Goal: Information Seeking & Learning: Check status

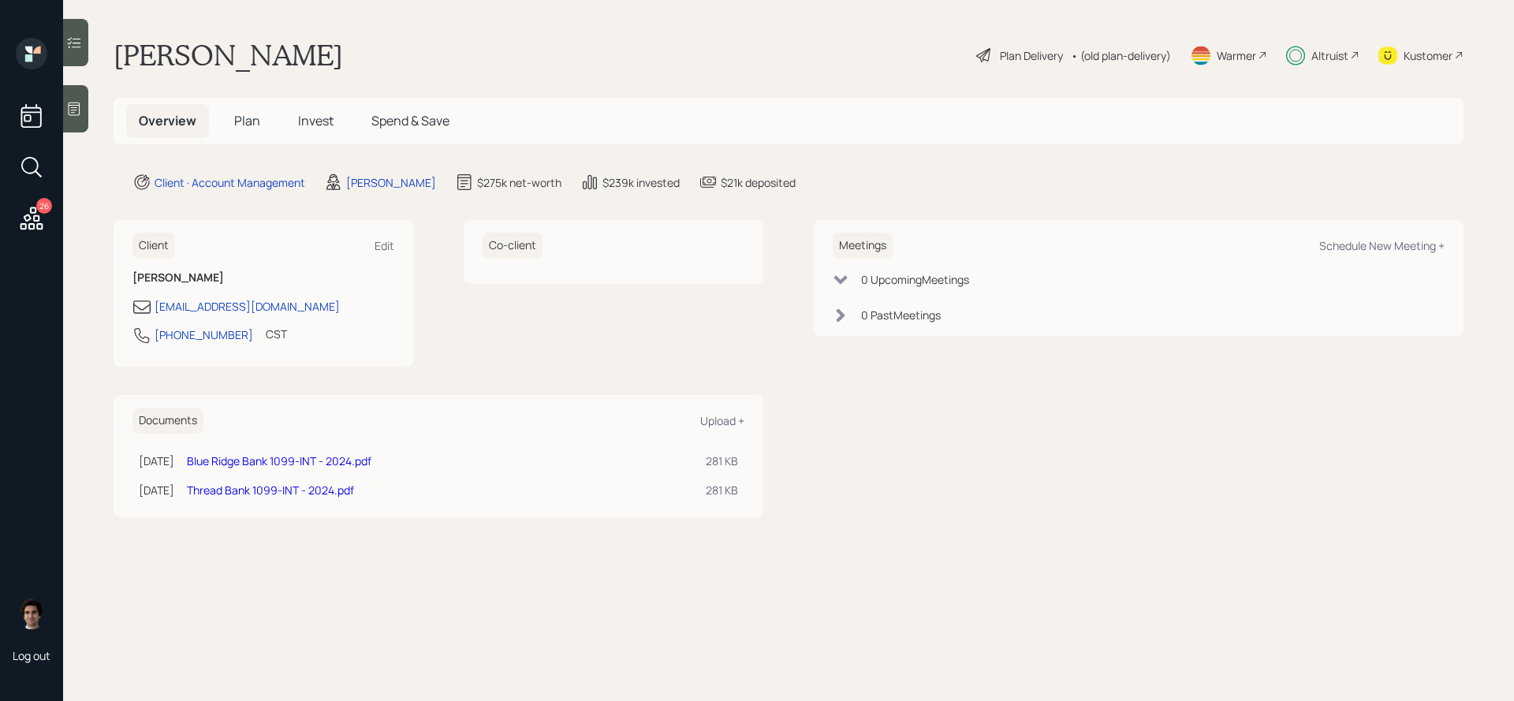
click at [261, 128] on h5 "Plan" at bounding box center [247, 121] width 51 height 34
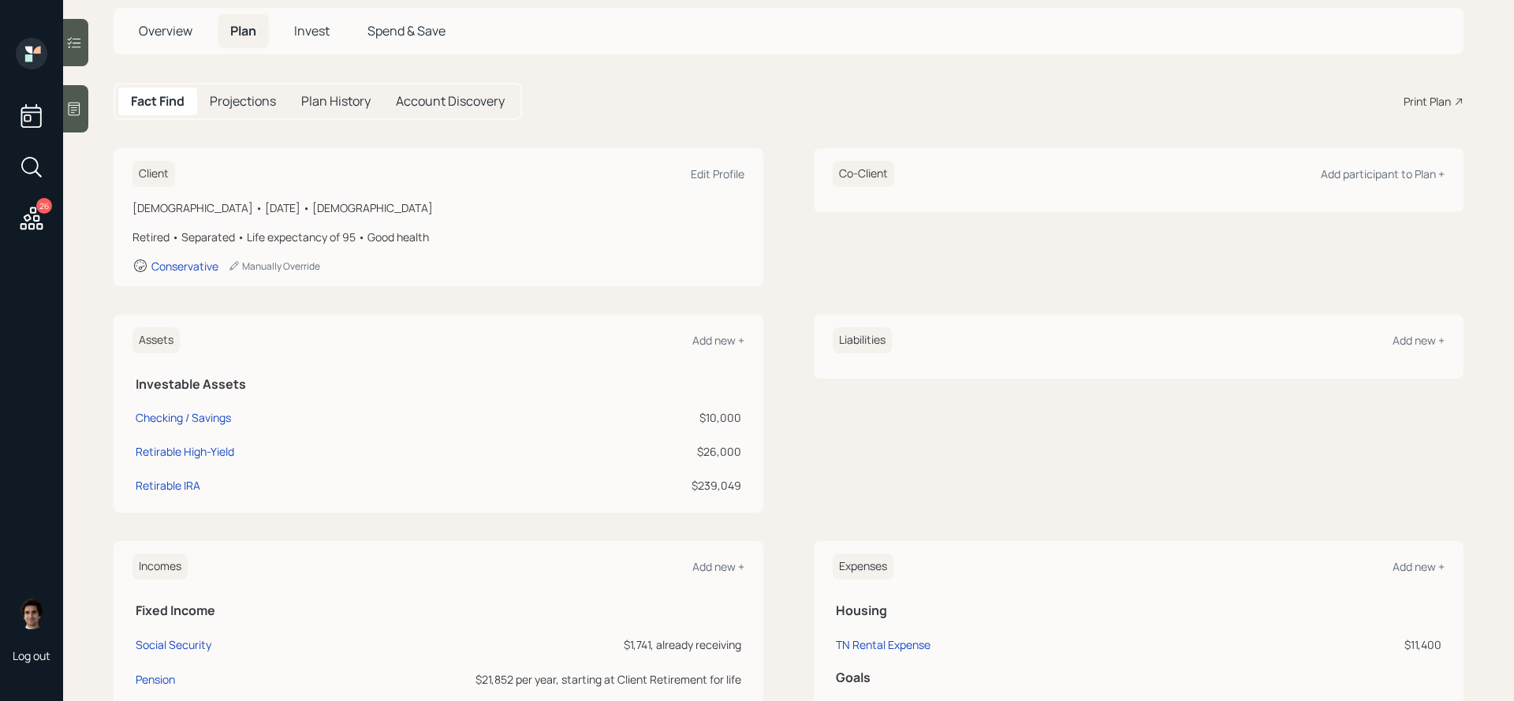
scroll to position [91, 0]
click at [393, 28] on span "Spend & Save" at bounding box center [406, 29] width 78 height 17
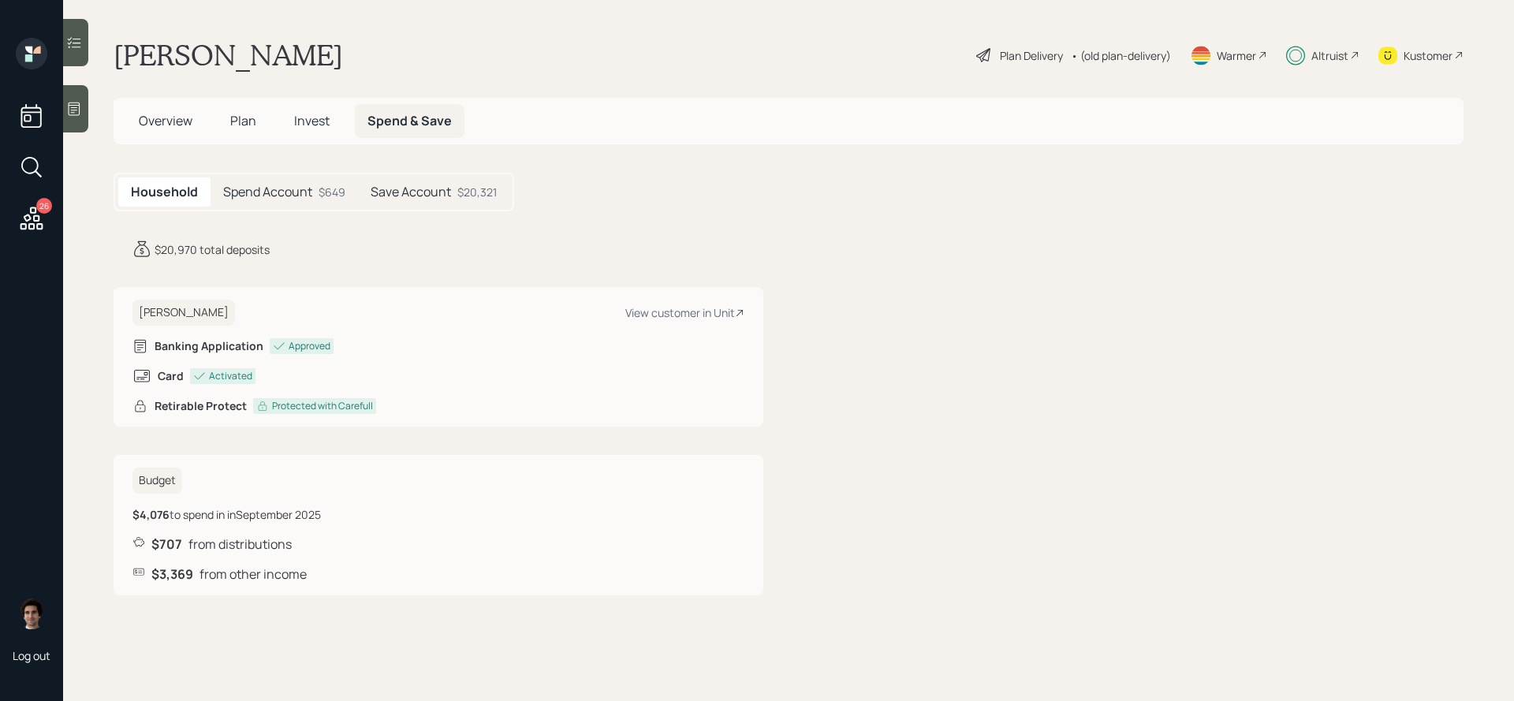
click at [397, 208] on div "Household Spend Account $649 Save Account $20,321" at bounding box center [314, 192] width 401 height 39
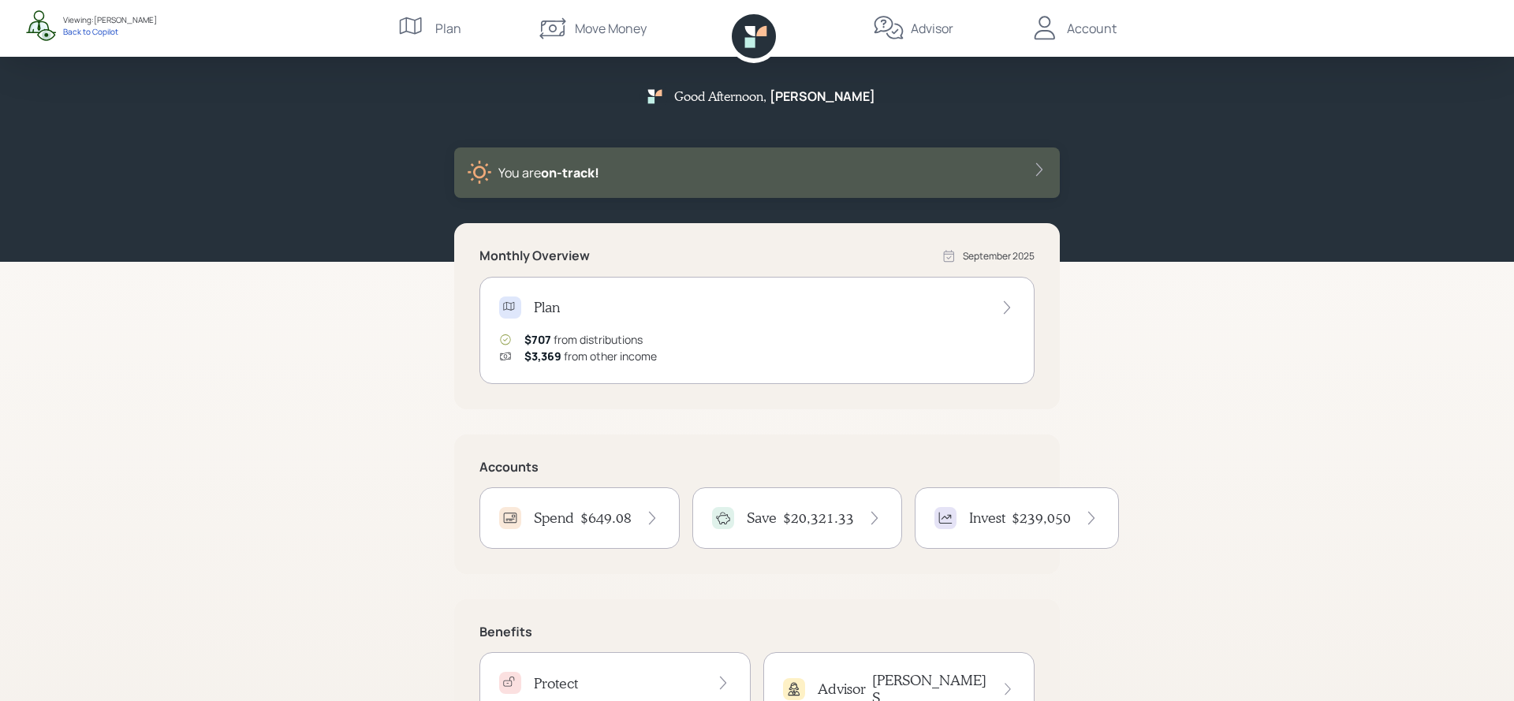
scroll to position [92, 0]
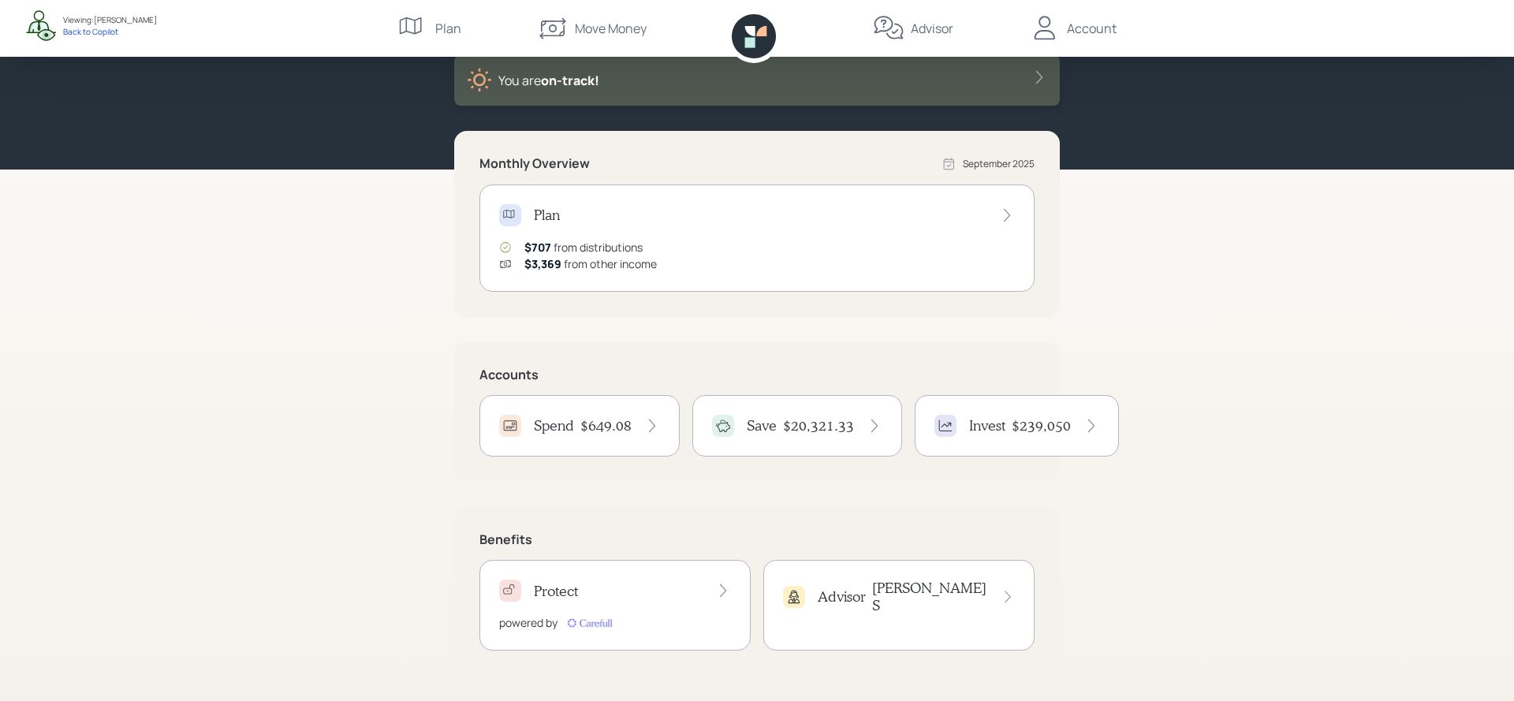
click at [839, 387] on div "Accounts Spend $649.08 Save $20,321.33 Invest $239,050" at bounding box center [757, 412] width 606 height 140
click at [839, 399] on div "Save $20,321.33" at bounding box center [797, 426] width 210 height 62
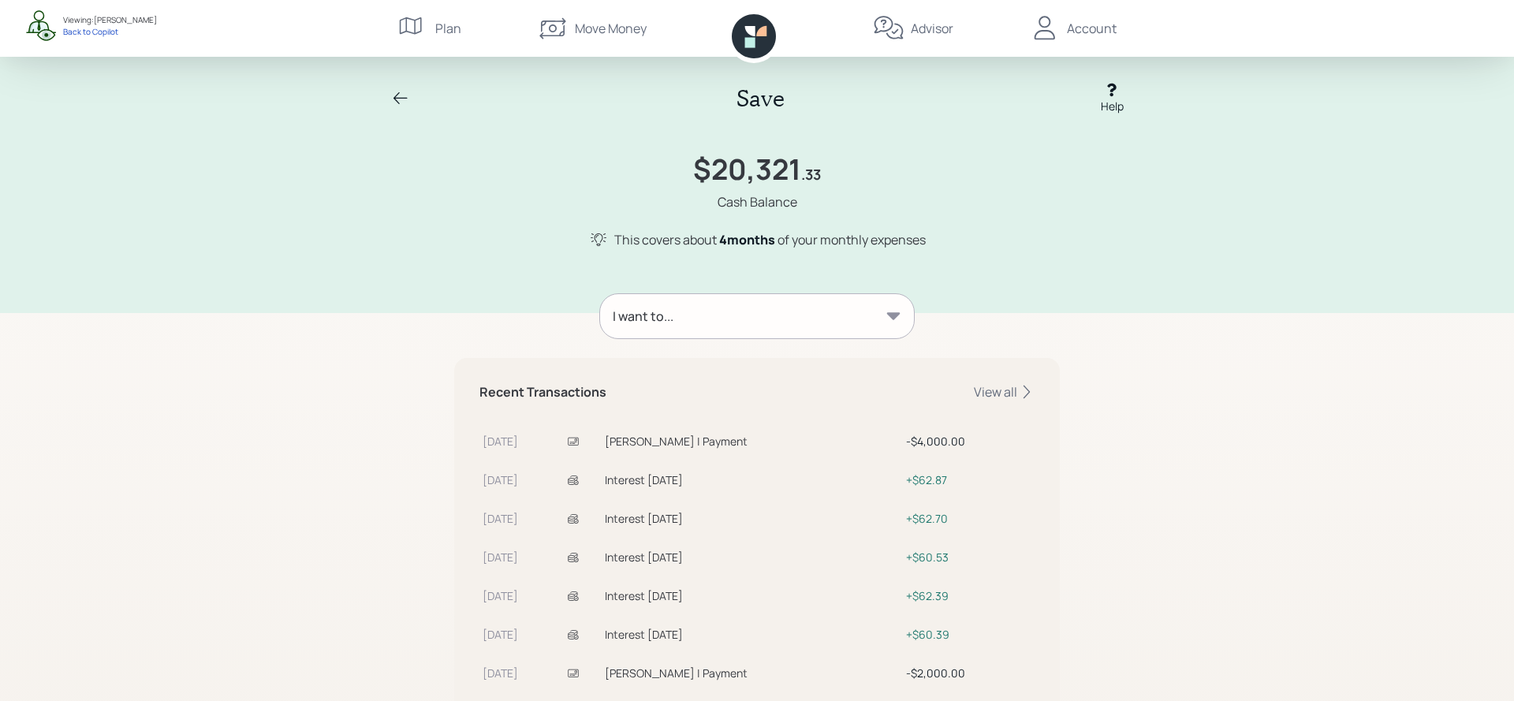
click at [793, 317] on div "I want to..." at bounding box center [757, 316] width 314 height 44
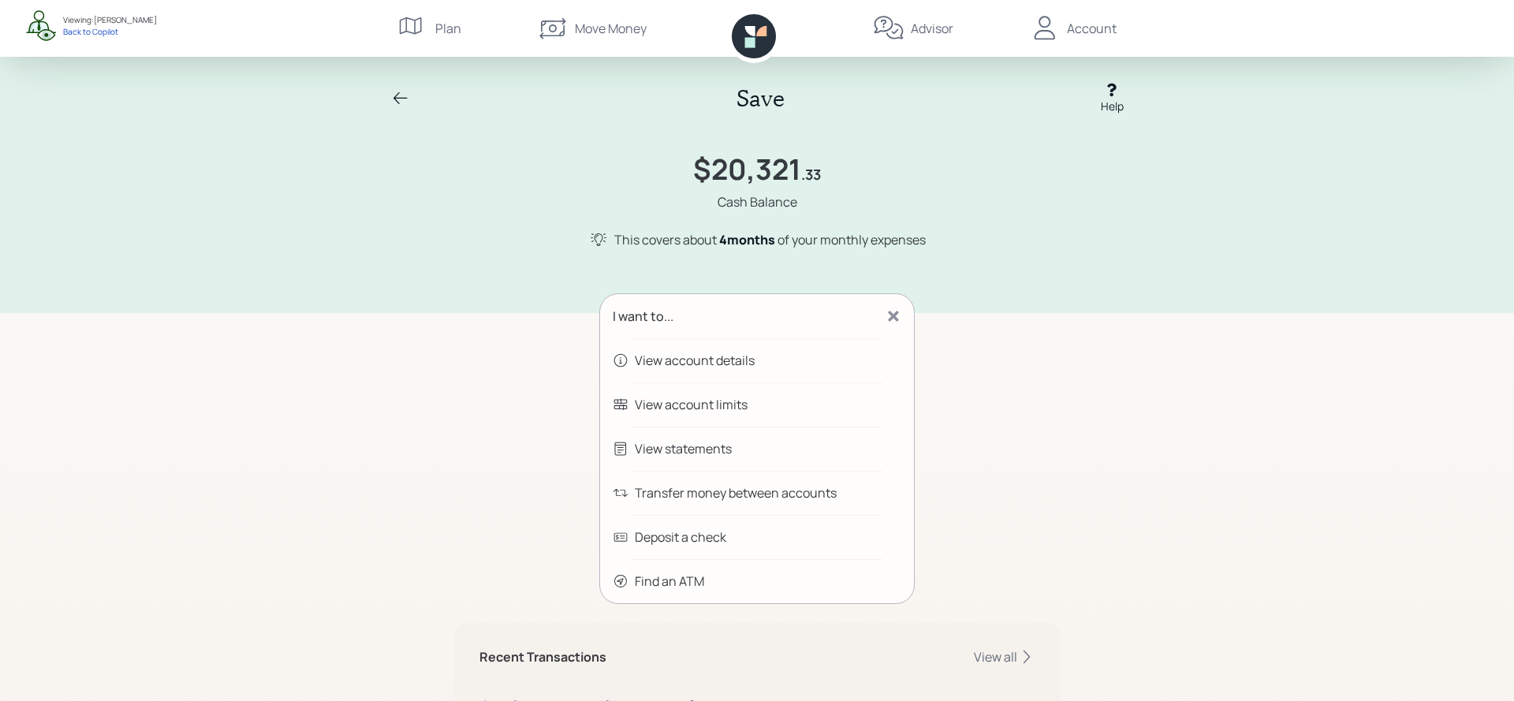
click at [422, 438] on div "Save Help $20,321 .33 Cash Balance This covers about 4 month s of your monthly …" at bounding box center [757, 570] width 1514 height 1140
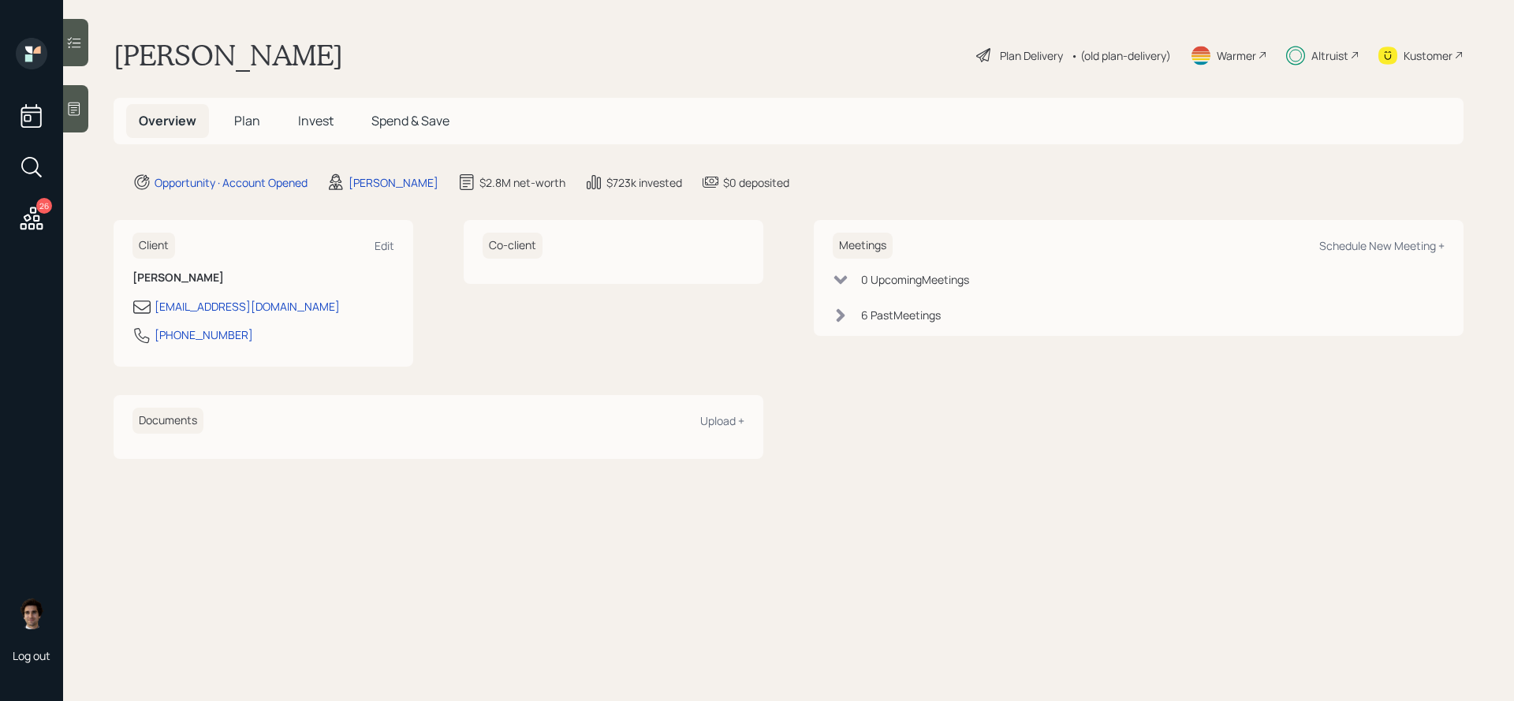
click at [317, 125] on span "Invest" at bounding box center [315, 120] width 35 height 17
